Goal: Information Seeking & Learning: Find specific fact

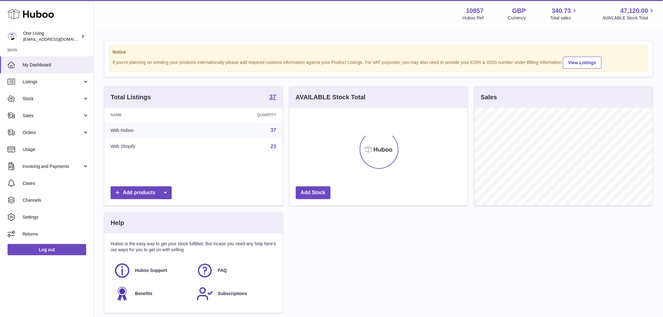
scroll to position [98, 178]
click at [41, 118] on span "Sales" at bounding box center [53, 116] width 60 height 6
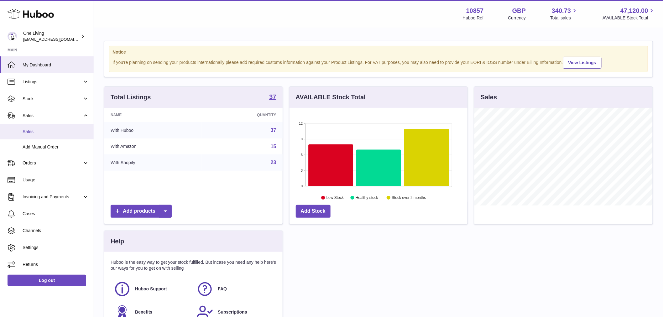
click at [43, 131] on span "Sales" at bounding box center [56, 132] width 66 height 6
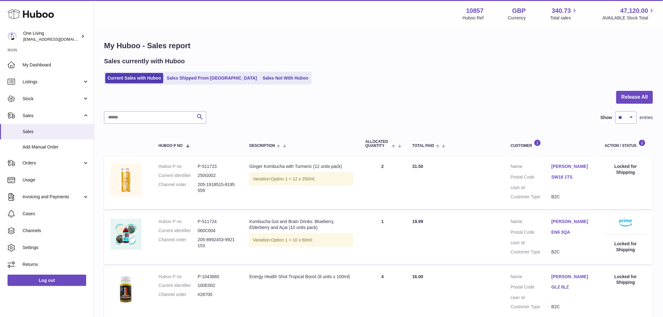
click at [196, 71] on div "Sales currently with Huboo Current Sales with Huboo Sales Shipped From [GEOGRAP…" at bounding box center [378, 71] width 549 height 28
click at [195, 75] on link "Sales Shipped From [GEOGRAPHIC_DATA]" at bounding box center [211, 78] width 95 height 10
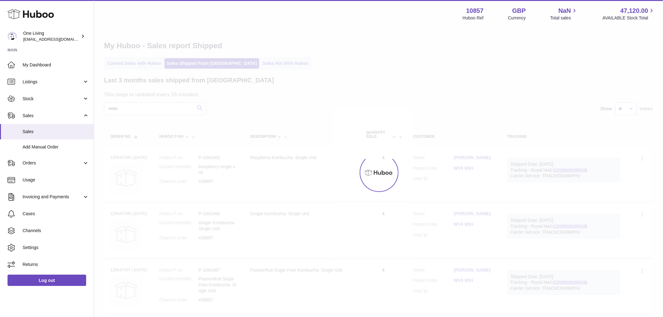
click at [149, 113] on div at bounding box center [378, 172] width 569 height 289
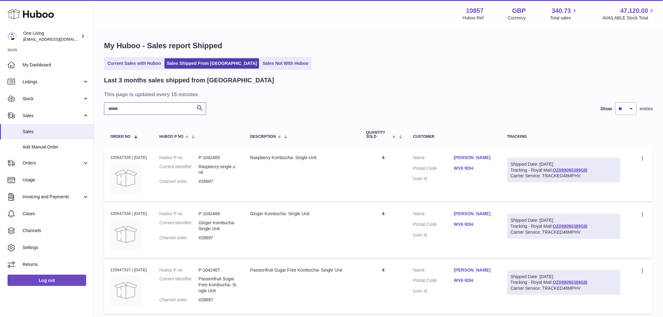
click at [151, 109] on input "text" at bounding box center [155, 108] width 102 height 13
drag, startPoint x: 151, startPoint y: 111, endPoint x: 95, endPoint y: 97, distance: 58.0
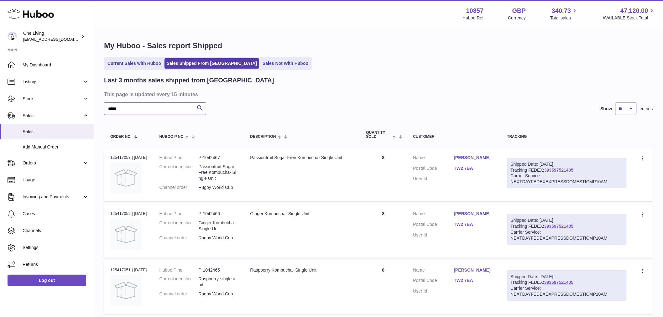
type input "*****"
click at [360, 274] on td "Description Raspberry Kombucha- Single Unit" at bounding box center [302, 287] width 116 height 53
click at [466, 163] on dl "Customer Name [PERSON_NAME] Postal Code TW2 7BA User Id" at bounding box center [453, 170] width 81 height 30
click at [461, 153] on td "Customer Name [PERSON_NAME] Postal Code TW2 7BA User Id" at bounding box center [454, 174] width 94 height 53
click at [464, 157] on link "[PERSON_NAME]" at bounding box center [474, 158] width 41 height 6
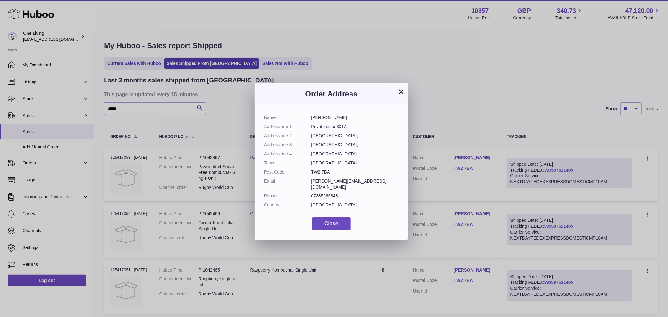
drag, startPoint x: 331, startPoint y: 170, endPoint x: 309, endPoint y: 170, distance: 22.2
click at [309, 170] on dl "Name [PERSON_NAME] Address line 1 Private suite 3017, Address line [GEOGRAPHIC_…" at bounding box center [331, 163] width 135 height 96
copy dl "TW2 7BA"
click at [328, 160] on dd "[GEOGRAPHIC_DATA]" at bounding box center [355, 163] width 88 height 6
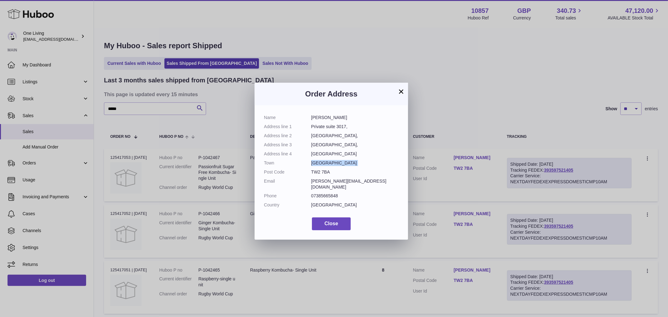
click at [329, 160] on dd "[GEOGRAPHIC_DATA]" at bounding box center [355, 163] width 88 height 6
click at [325, 151] on dd "[GEOGRAPHIC_DATA]" at bounding box center [355, 154] width 88 height 6
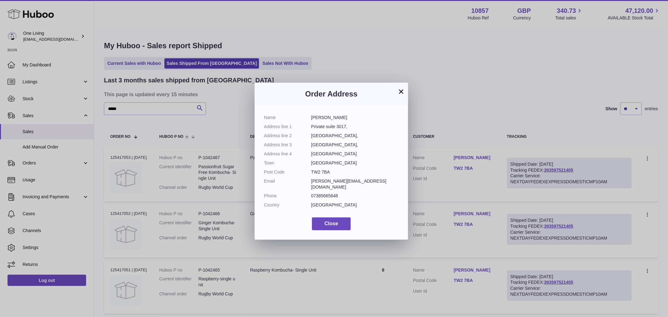
click at [363, 39] on div "× Order Address Name [PERSON_NAME] Address line 1 Private suite 3017, Address l…" at bounding box center [334, 158] width 668 height 317
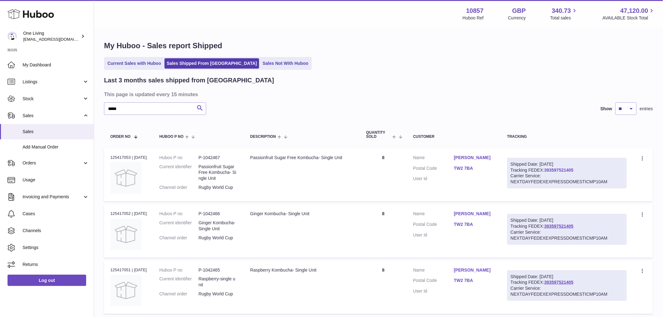
click at [564, 172] on link "393597521405" at bounding box center [558, 170] width 29 height 5
click at [461, 167] on link "TW2 7BA" at bounding box center [474, 168] width 41 height 6
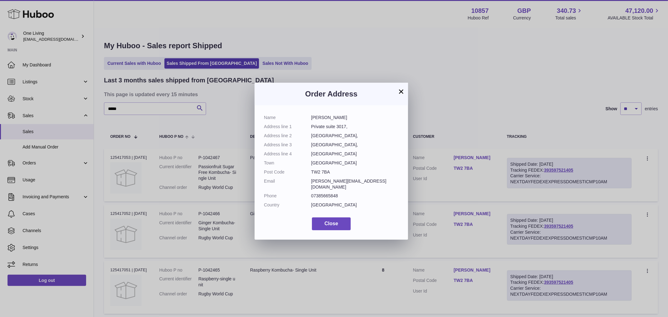
drag, startPoint x: 333, startPoint y: 171, endPoint x: 312, endPoint y: 171, distance: 20.4
click at [312, 171] on dd "TW2 7BA" at bounding box center [355, 172] width 88 height 6
click at [315, 171] on dd "TW2 7BA" at bounding box center [355, 172] width 88 height 6
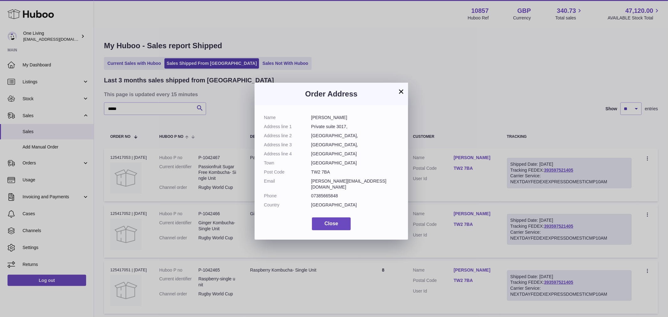
click at [492, 6] on div "× Order Address Name [PERSON_NAME] Address line 1 Private suite 3017, Address l…" at bounding box center [334, 158] width 668 height 317
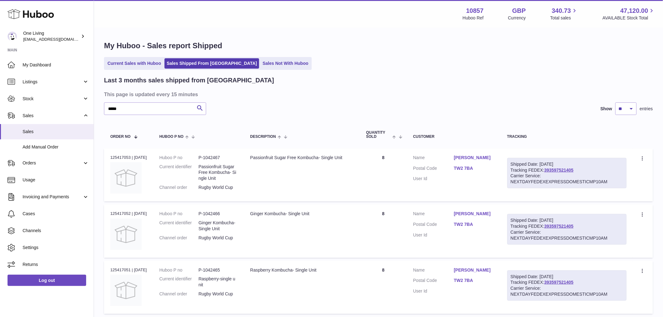
click at [471, 8] on strong "10857" at bounding box center [475, 11] width 18 height 8
copy strong "10857"
click at [476, 158] on link "[PERSON_NAME]" at bounding box center [474, 158] width 41 height 6
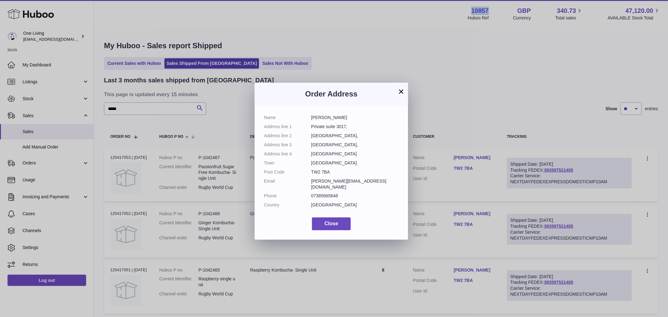
drag, startPoint x: 333, startPoint y: 173, endPoint x: 319, endPoint y: 169, distance: 14.9
click at [309, 173] on dl "Name [PERSON_NAME] Address line 1 Private suite 3017, Address line [GEOGRAPHIC_…" at bounding box center [331, 163] width 135 height 96
copy dl "TW2 7BA"
